Goal: Information Seeking & Learning: Learn about a topic

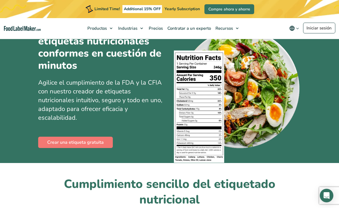
scroll to position [41, 0]
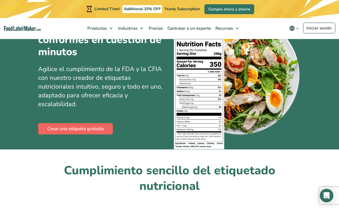
click at [69, 127] on link "Crear una etiqueta gratuita" at bounding box center [75, 128] width 75 height 11
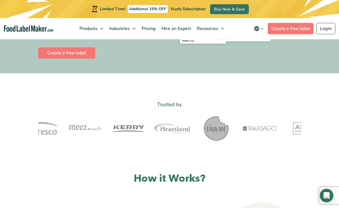
scroll to position [111, 0]
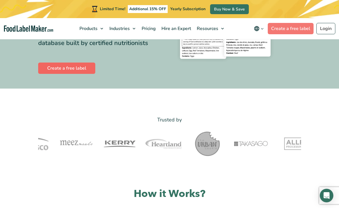
click at [77, 74] on link "Create a free label" at bounding box center [66, 67] width 57 height 11
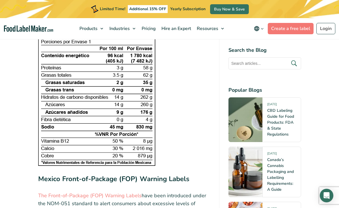
scroll to position [2191, 0]
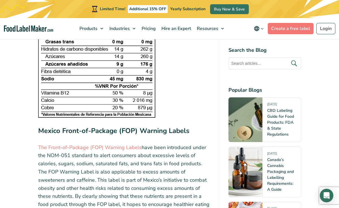
click at [106, 126] on strong "Mexico Front-of-Package (FOP) Warning Labels" at bounding box center [113, 130] width 151 height 9
click at [62, 143] on p "The Front-of-Package (FOP) Warning Labels have been introduced under the NOM-05…" at bounding box center [124, 179] width 172 height 73
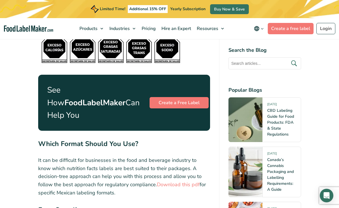
scroll to position [2385, 0]
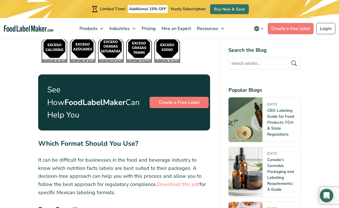
drag, startPoint x: 113, startPoint y: 153, endPoint x: 28, endPoint y: 126, distance: 89.0
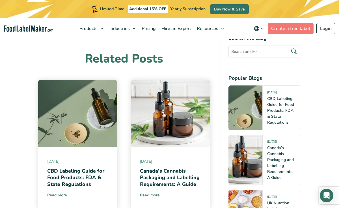
scroll to position [3336, 0]
